Goal: Task Accomplishment & Management: Complete application form

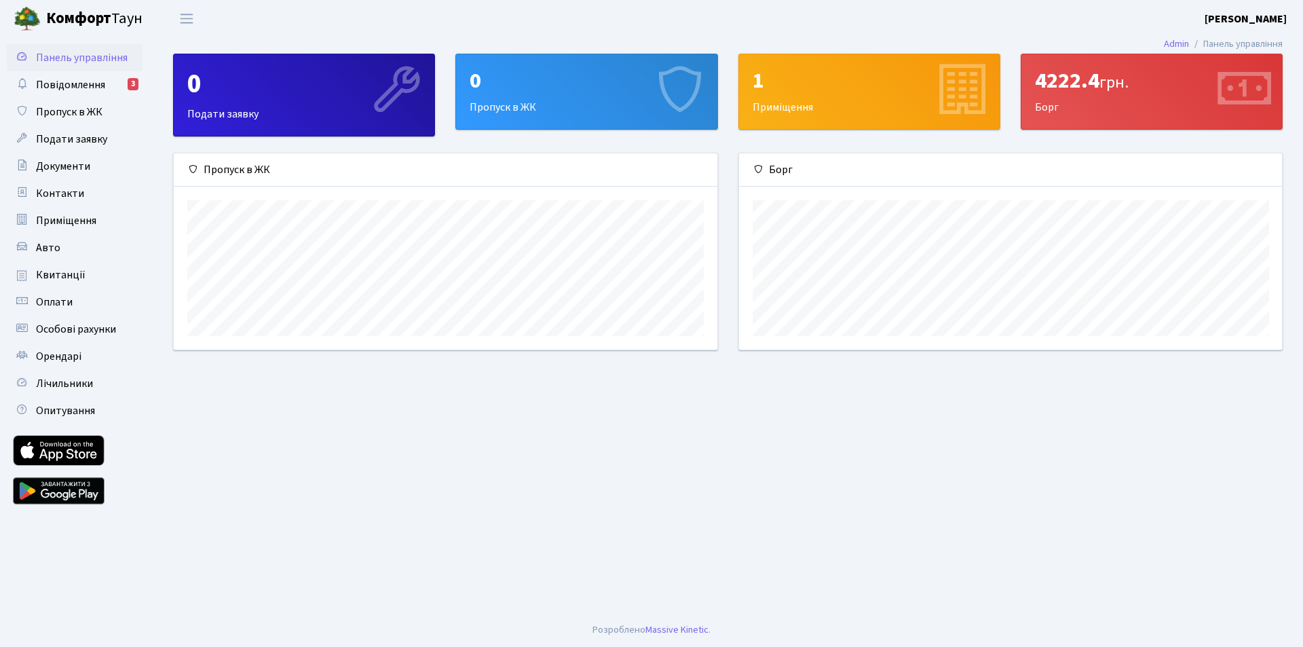
scroll to position [196, 543]
click at [92, 79] on span "Повідомлення" at bounding box center [70, 84] width 69 height 15
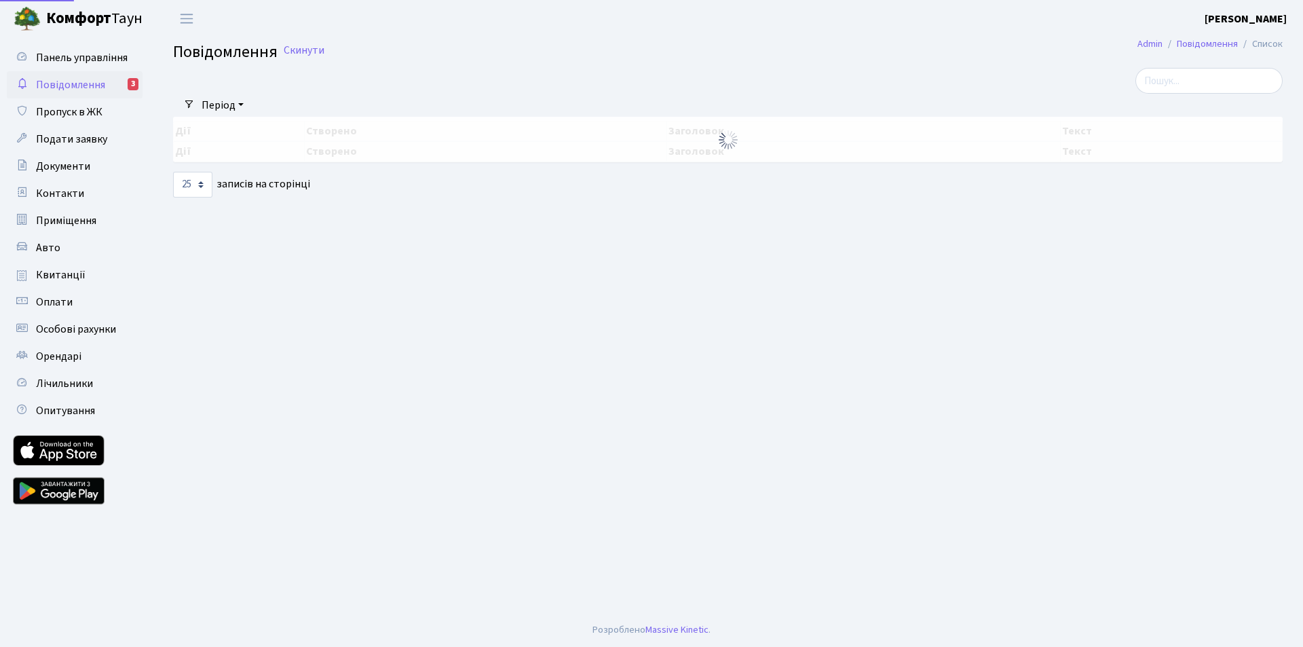
select select "25"
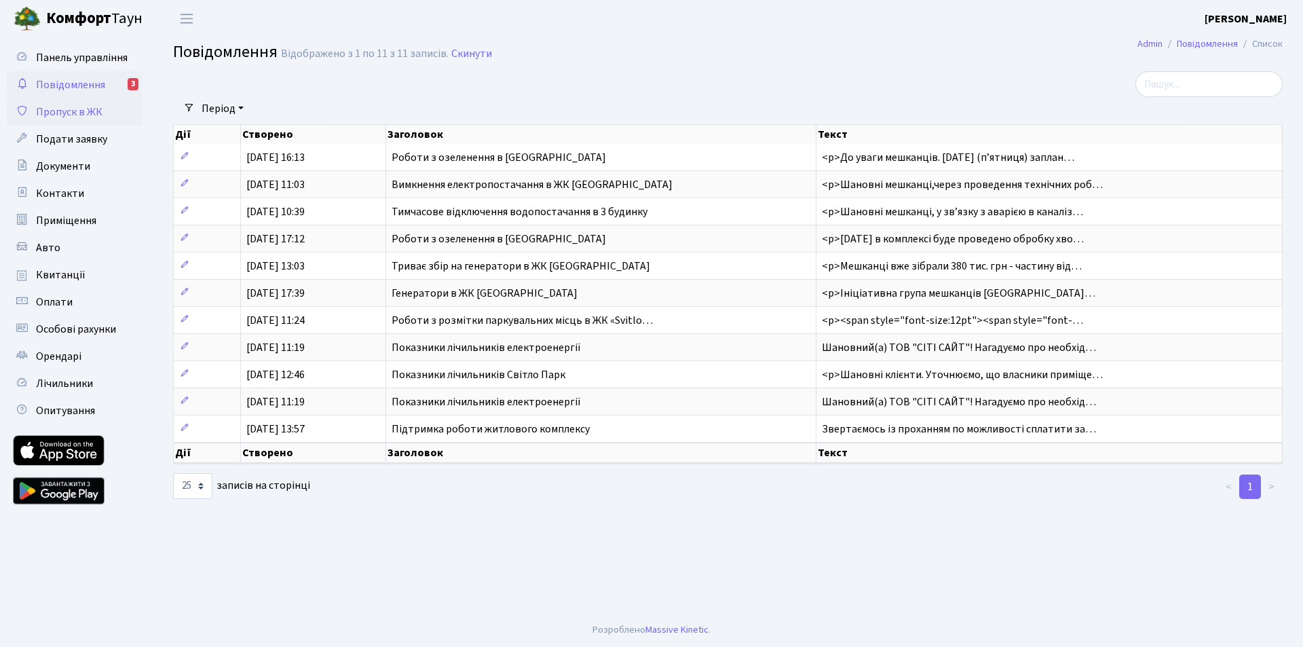
click at [79, 111] on span "Пропуск в ЖК" at bounding box center [69, 112] width 67 height 15
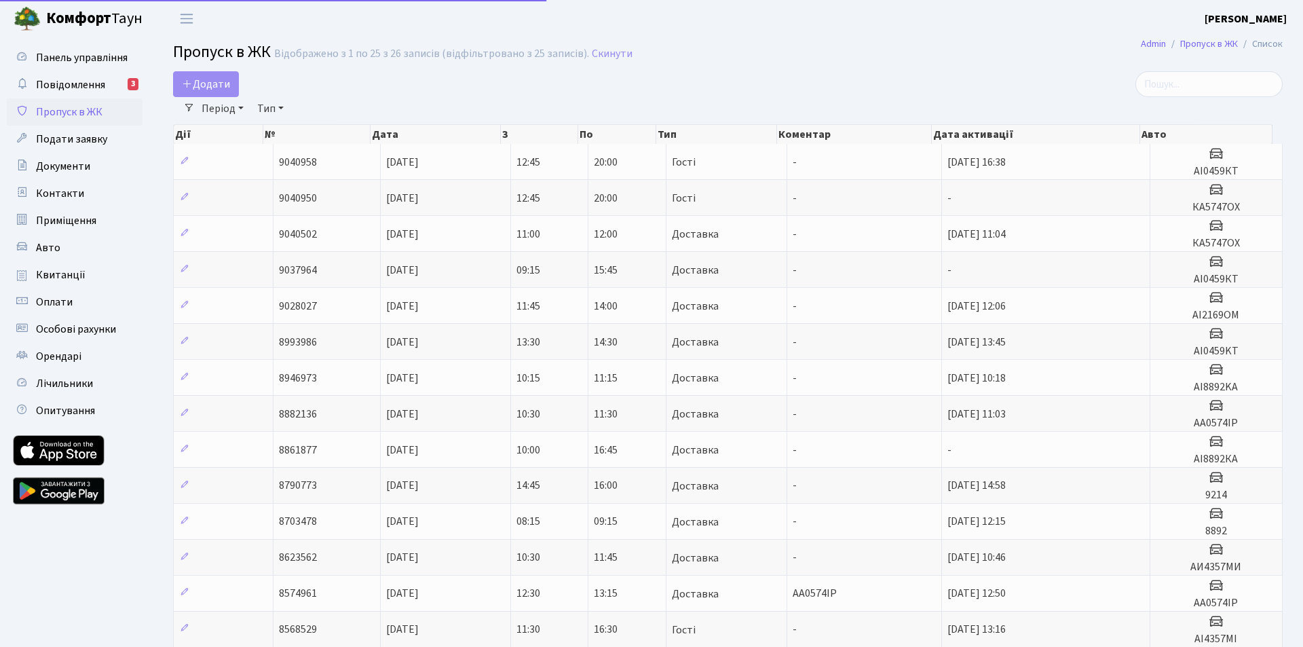
select select "25"
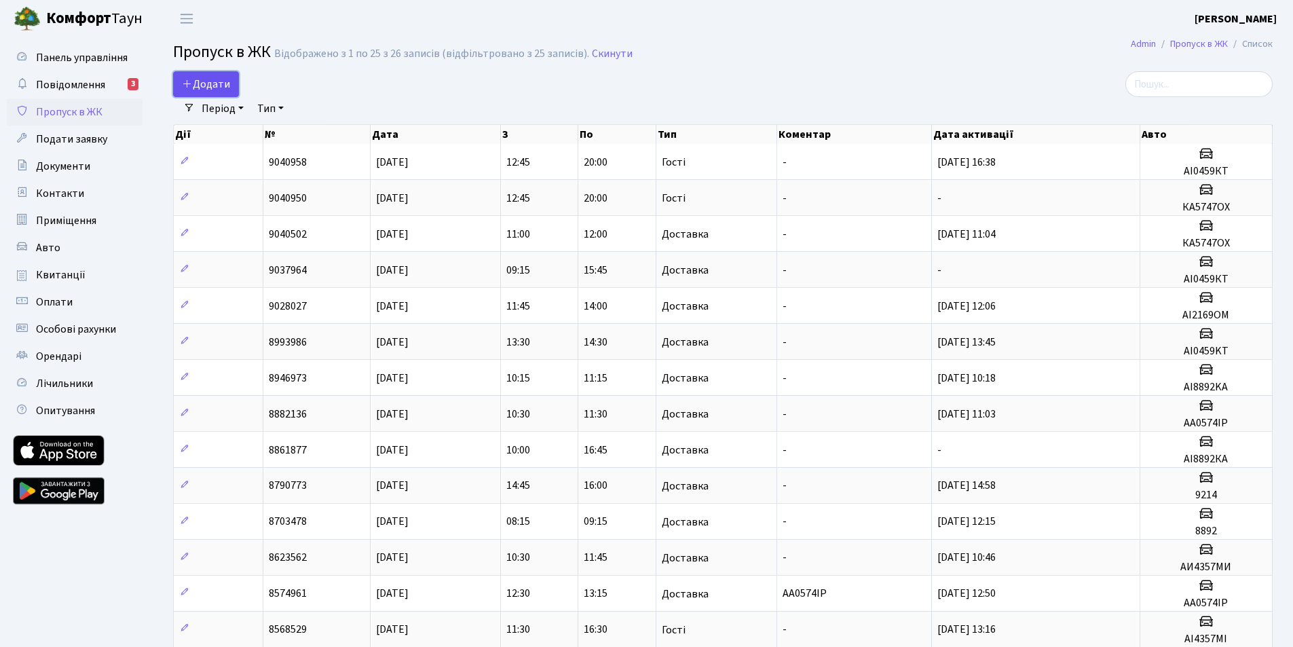
click at [206, 80] on span "Додати" at bounding box center [206, 84] width 48 height 15
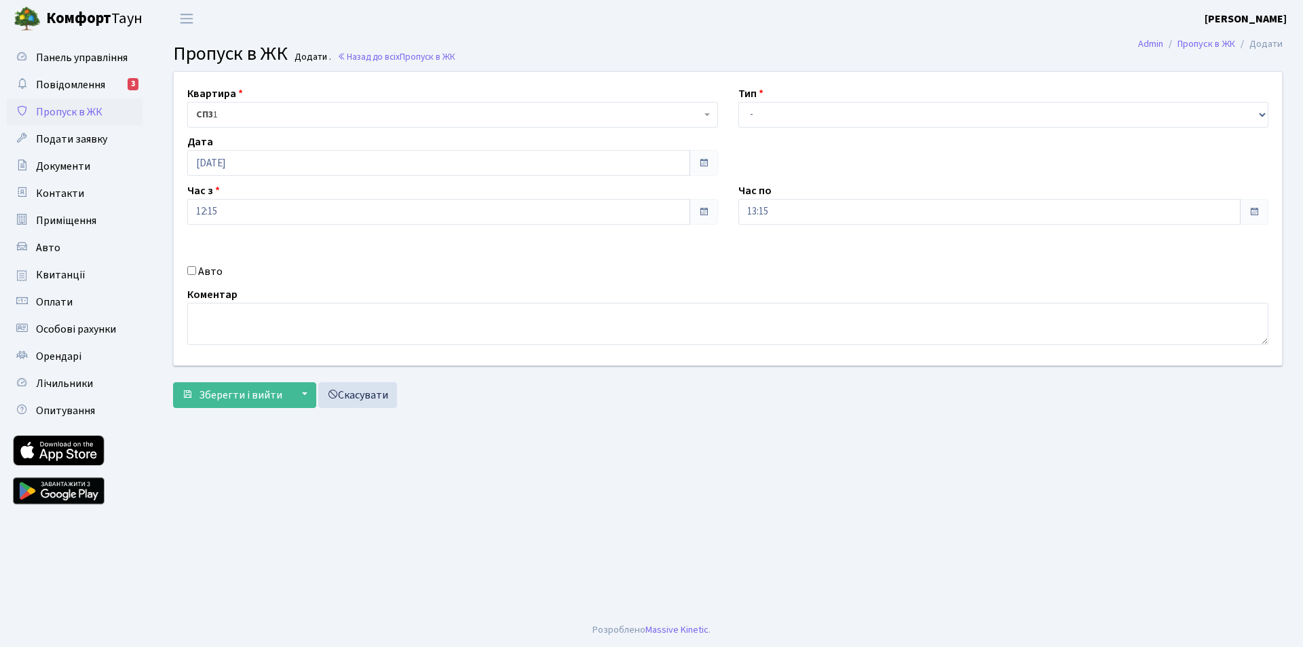
click at [1268, 115] on div "Тип - Доставка Таксі Гості Сервіс" at bounding box center [1003, 107] width 551 height 42
click at [1262, 113] on select "- Доставка Таксі Гості Сервіс" at bounding box center [1003, 115] width 531 height 26
select select "1"
click at [738, 102] on select "- Доставка Таксі Гості Сервіс" at bounding box center [1003, 115] width 531 height 26
click at [1255, 642] on footer "Розроблено Massive Kinetic ." at bounding box center [651, 630] width 1303 height 34
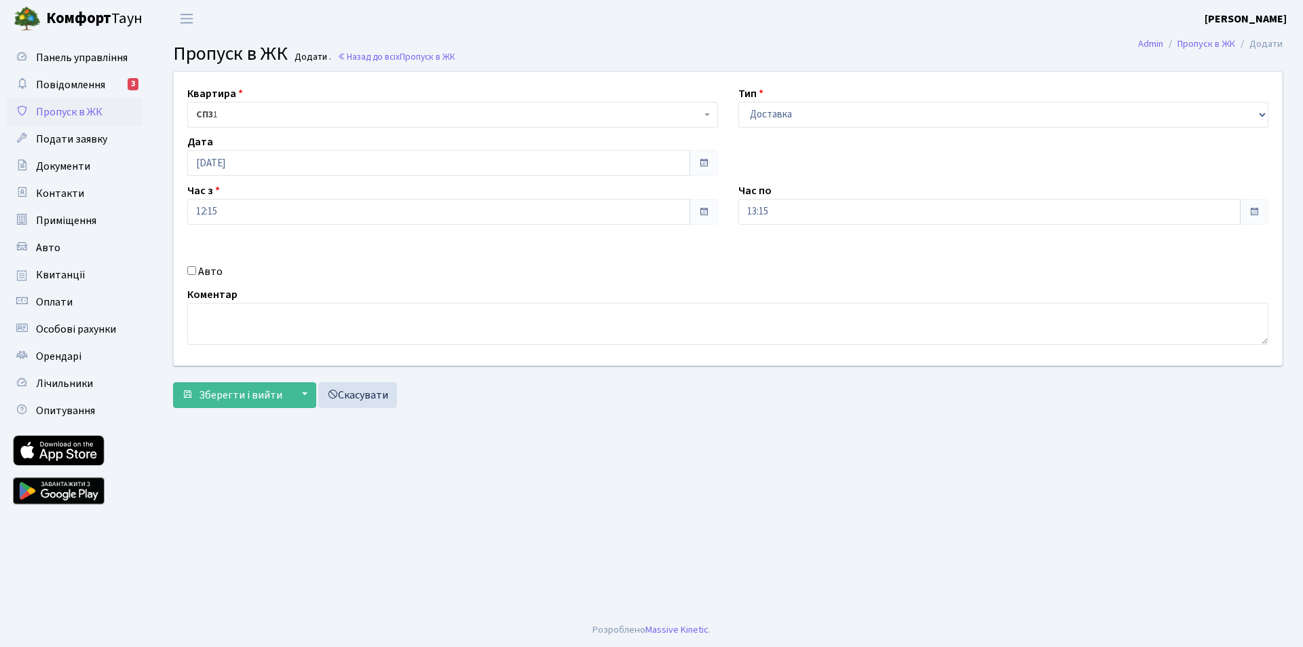
click at [193, 267] on input "Авто" at bounding box center [191, 270] width 9 height 9
checkbox input "true"
type input "Ф"
type input "АА0574ІР"
click at [259, 387] on span "Зберегти і вийти" at bounding box center [240, 394] width 83 height 15
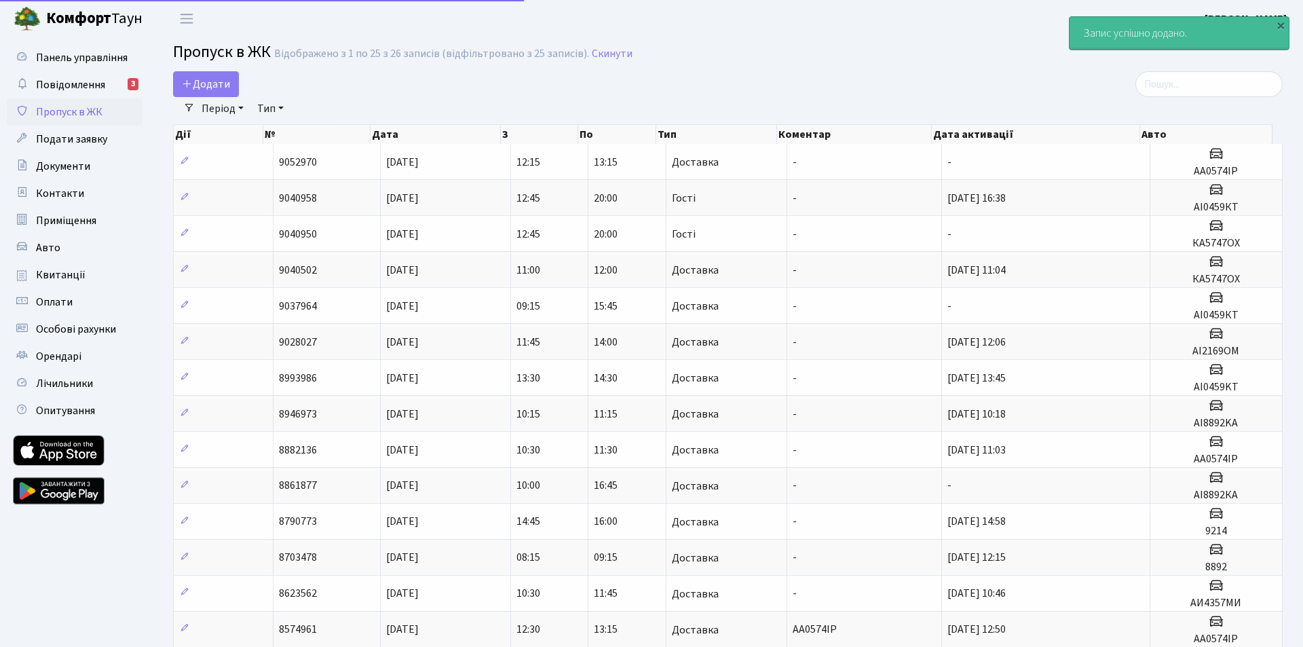
select select "25"
